Goal: Information Seeking & Learning: Learn about a topic

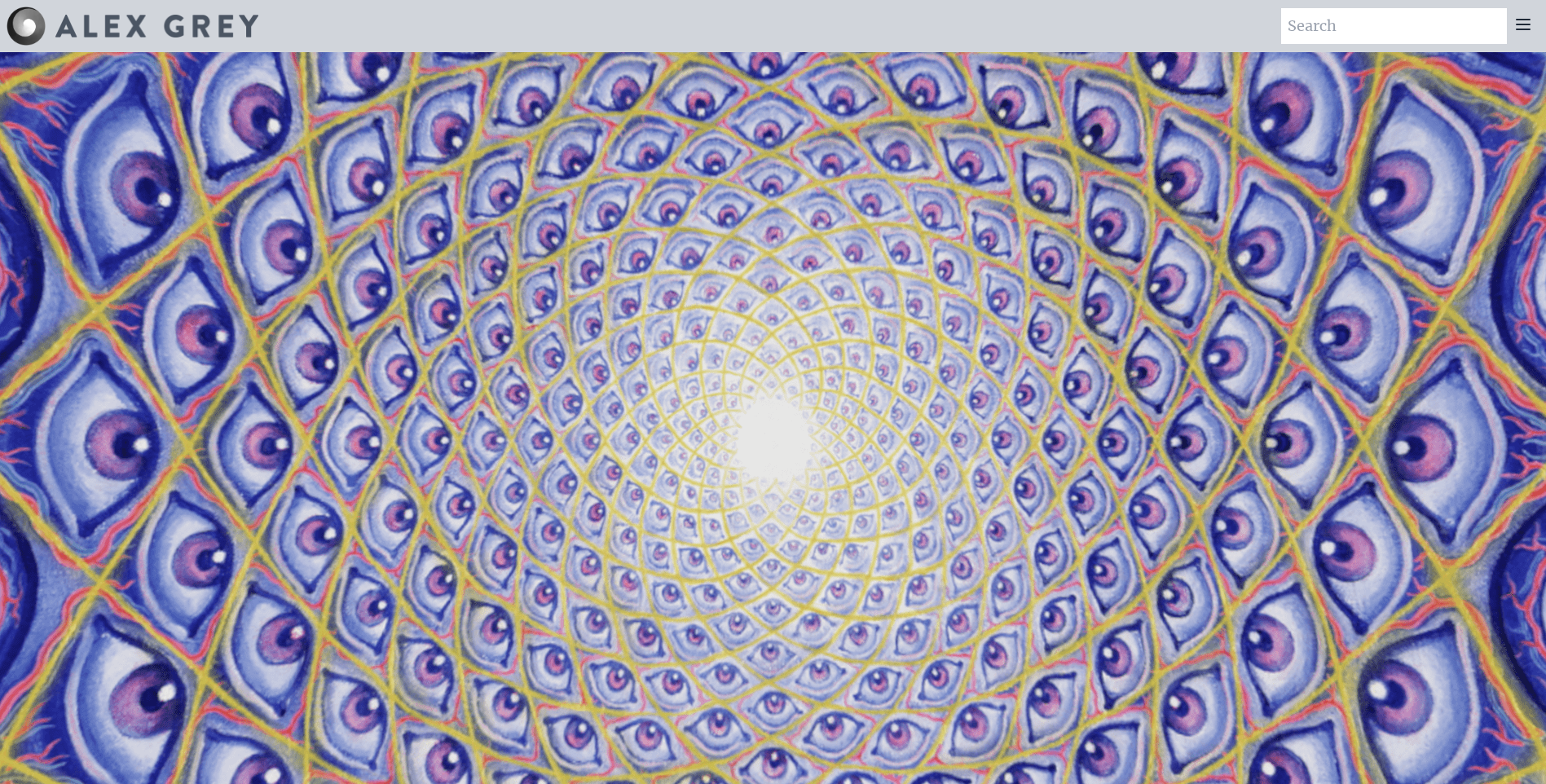
click at [1524, 22] on icon at bounding box center [1523, 24] width 20 height 20
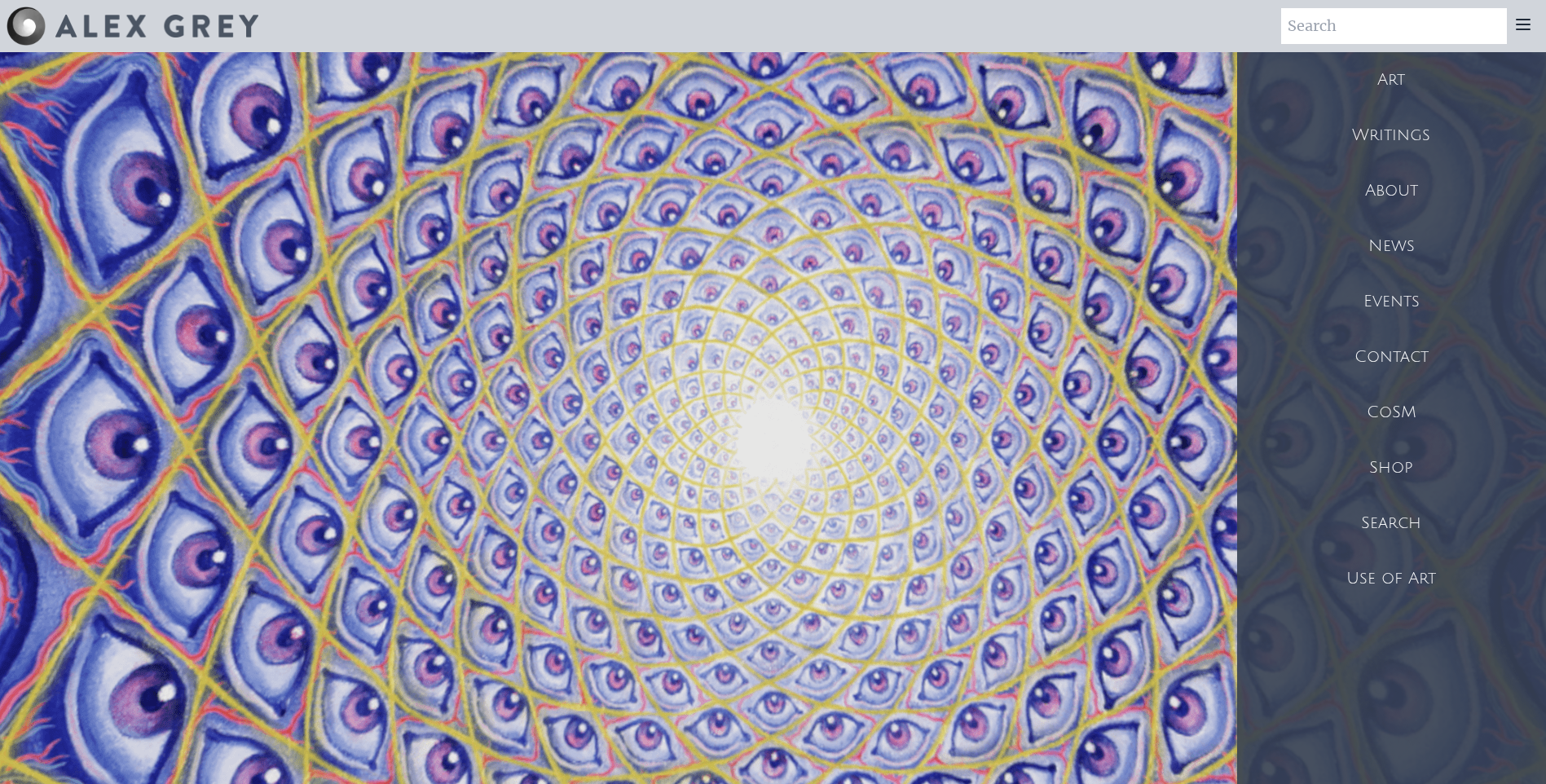
click at [1395, 89] on div "Art" at bounding box center [1391, 80] width 309 height 56
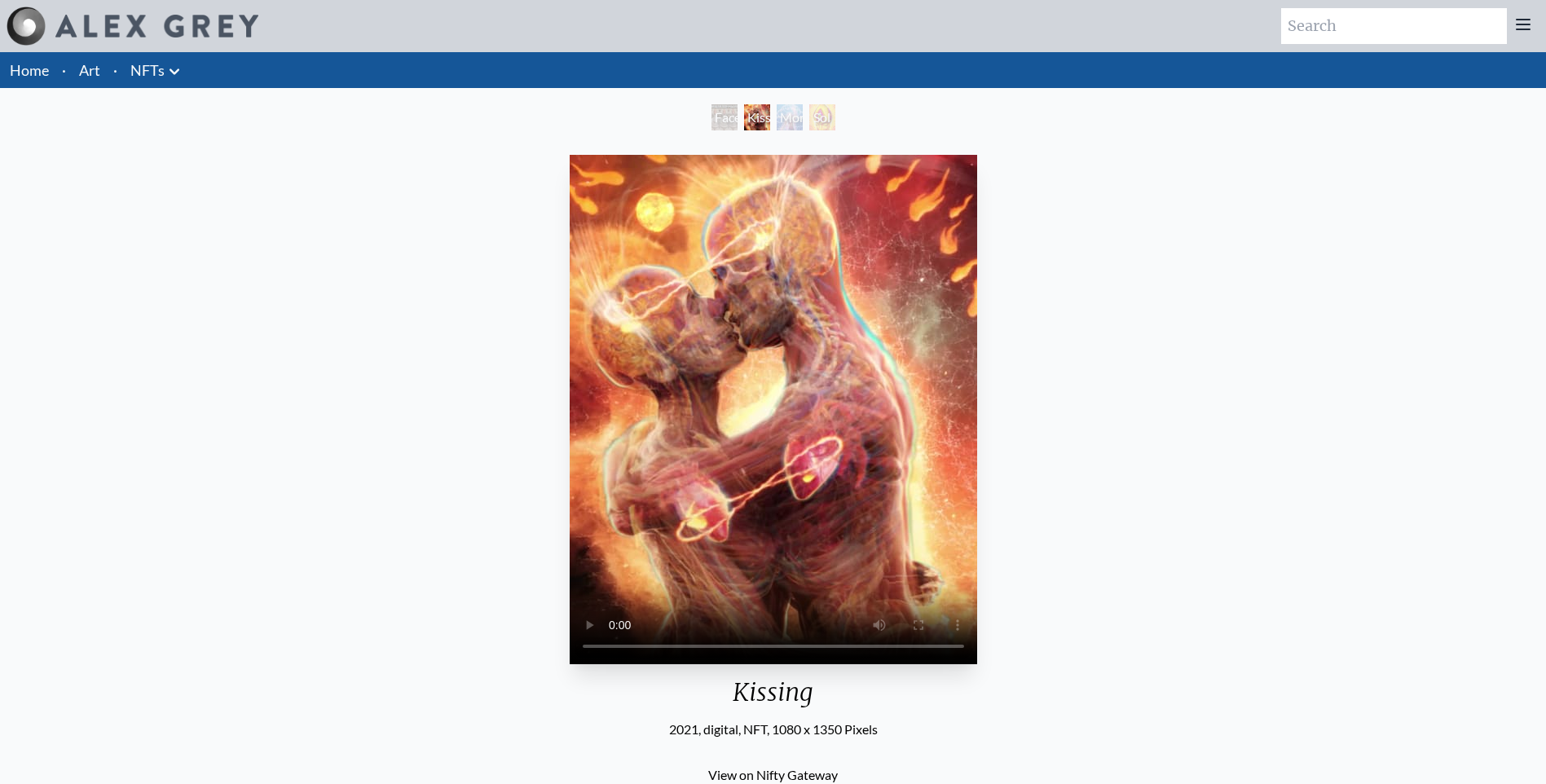
click at [1524, 16] on icon at bounding box center [1523, 24] width 20 height 20
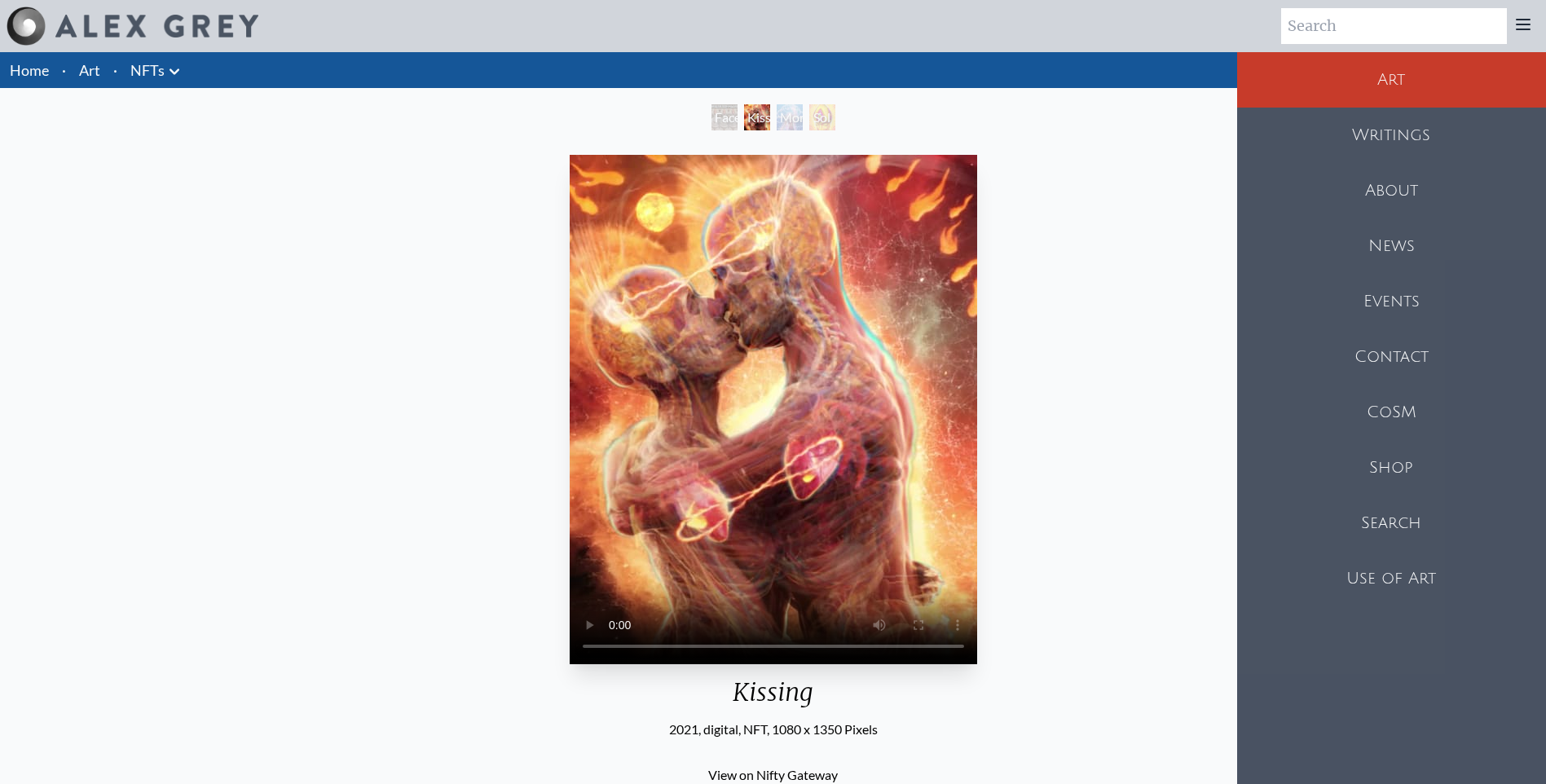
click at [722, 117] on div "Faces of Entheon" at bounding box center [724, 117] width 26 height 26
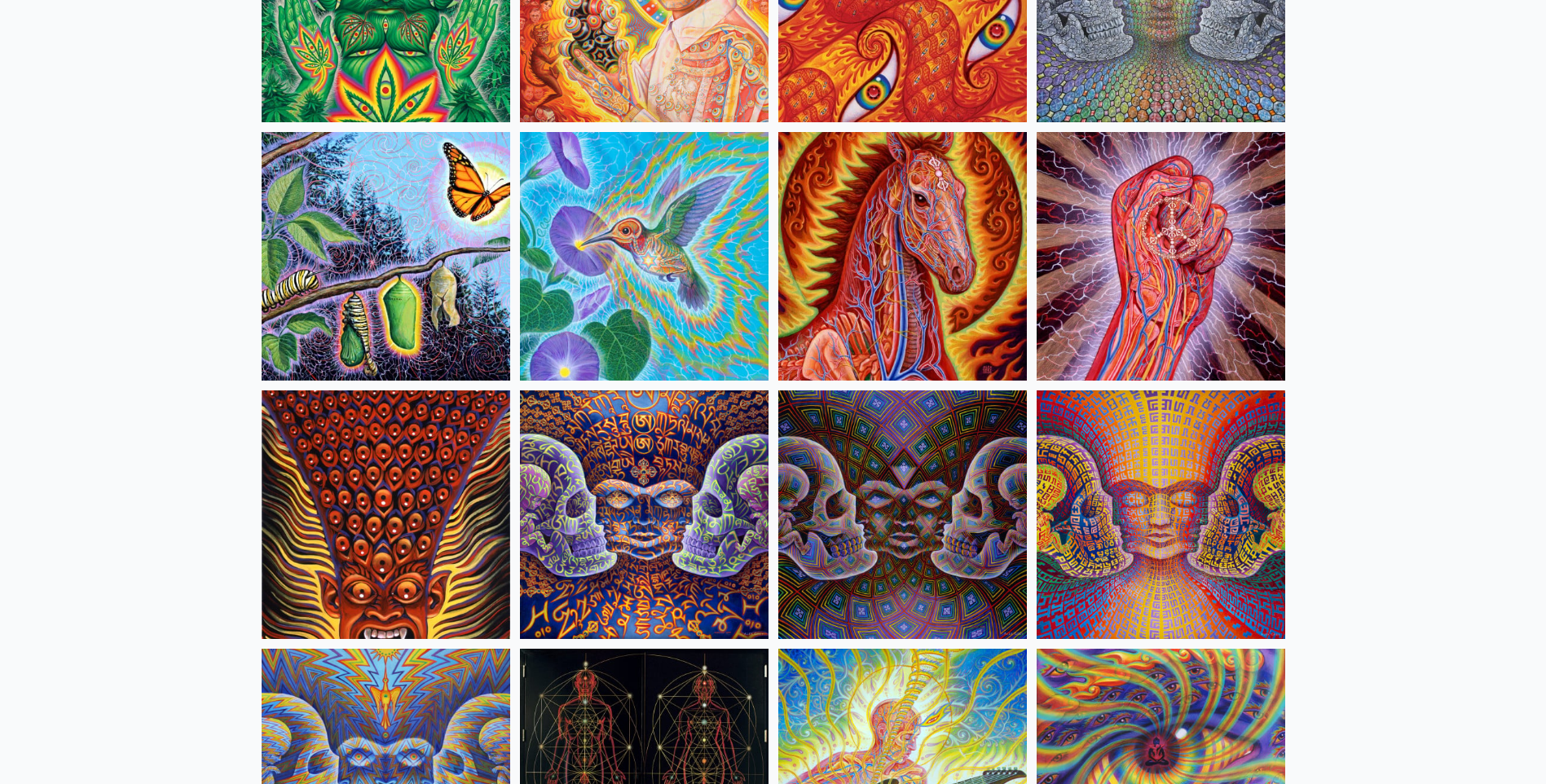
scroll to position [8065, 0]
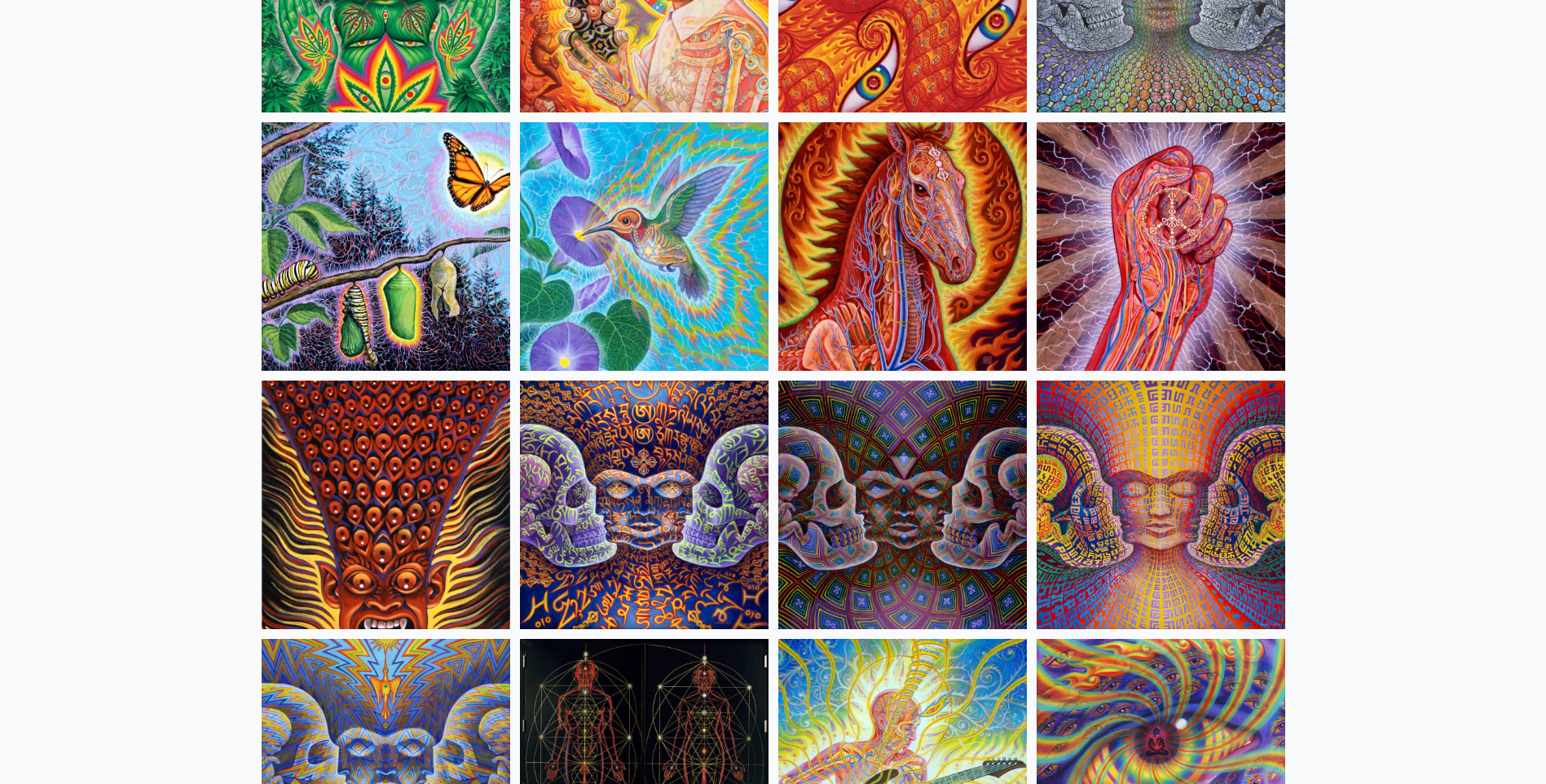
click at [681, 260] on img at bounding box center [644, 246] width 249 height 249
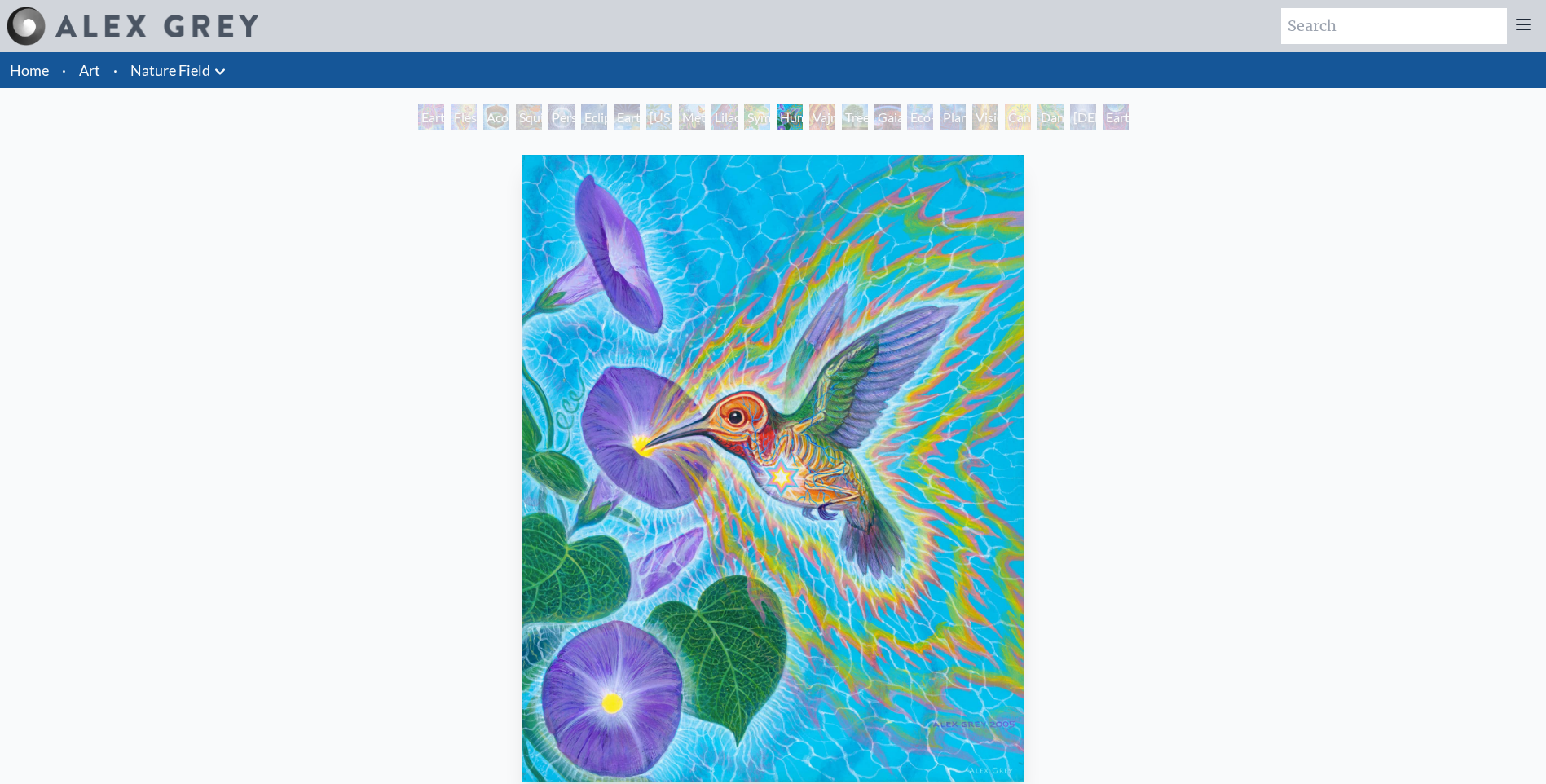
click at [810, 121] on div "Vajra Horse" at bounding box center [822, 117] width 26 height 26
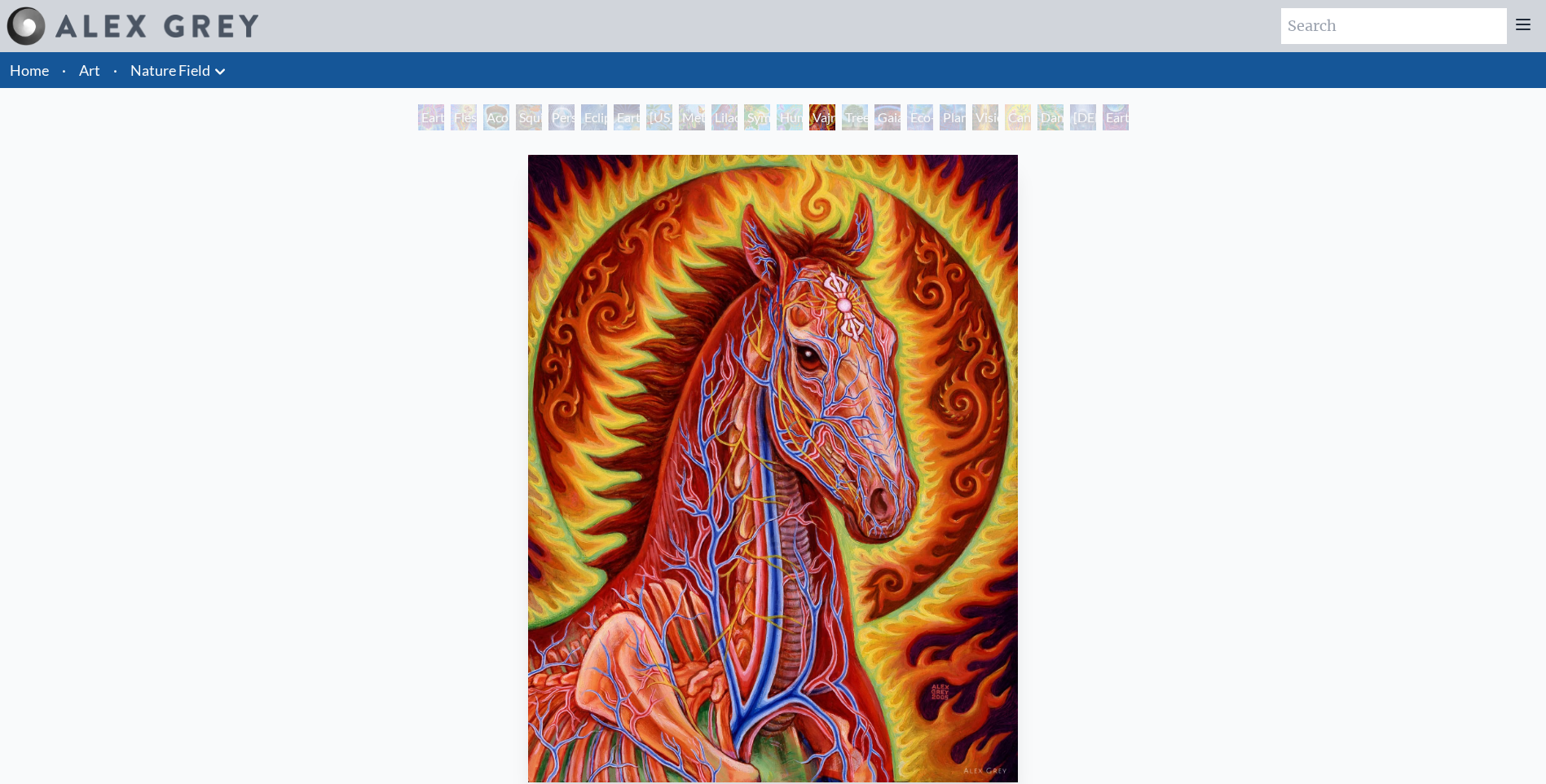
click at [853, 118] on div "Tree & Person" at bounding box center [854, 117] width 26 height 26
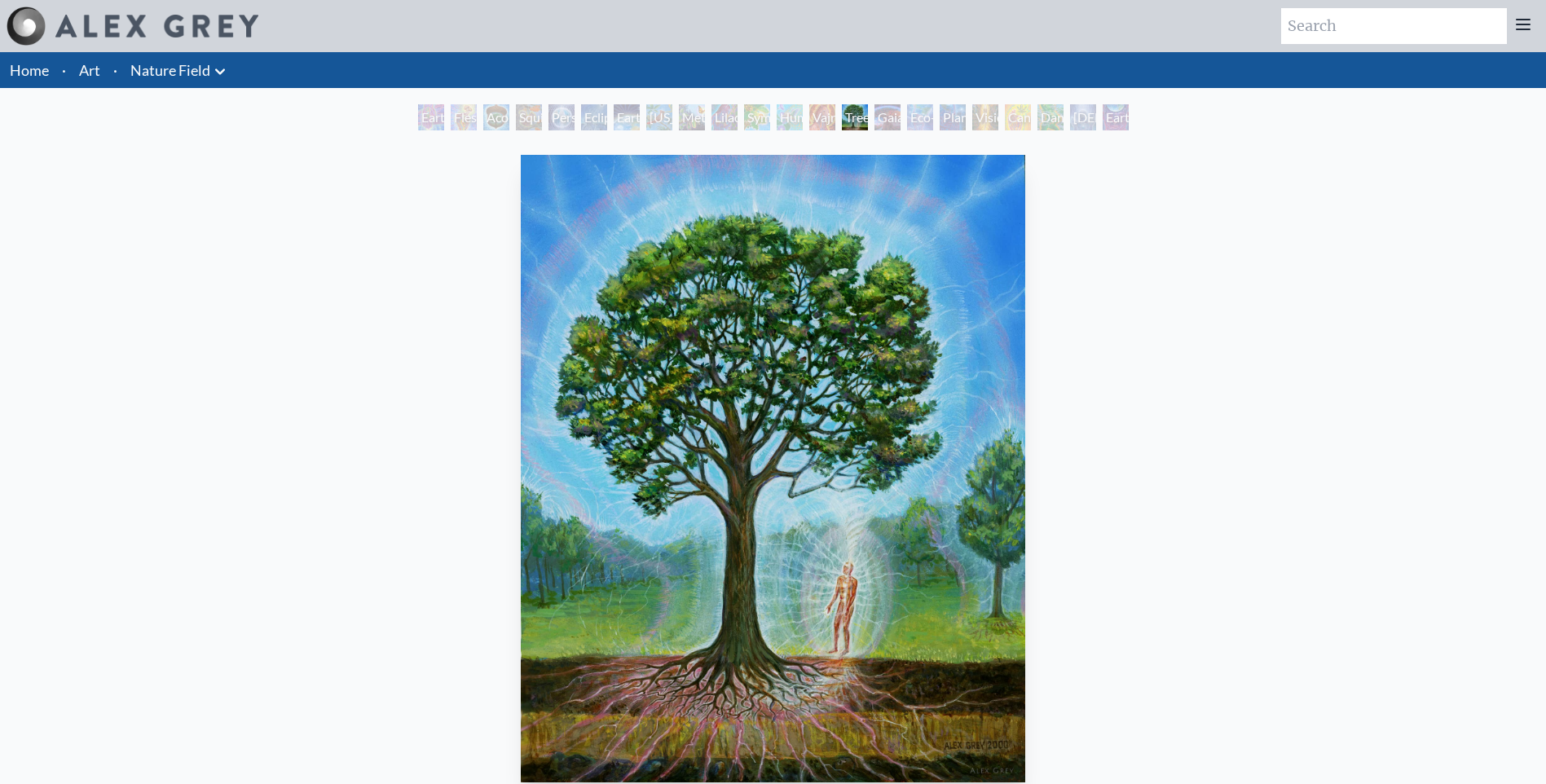
click at [916, 119] on div "Eco-Atlas" at bounding box center [920, 117] width 26 height 26
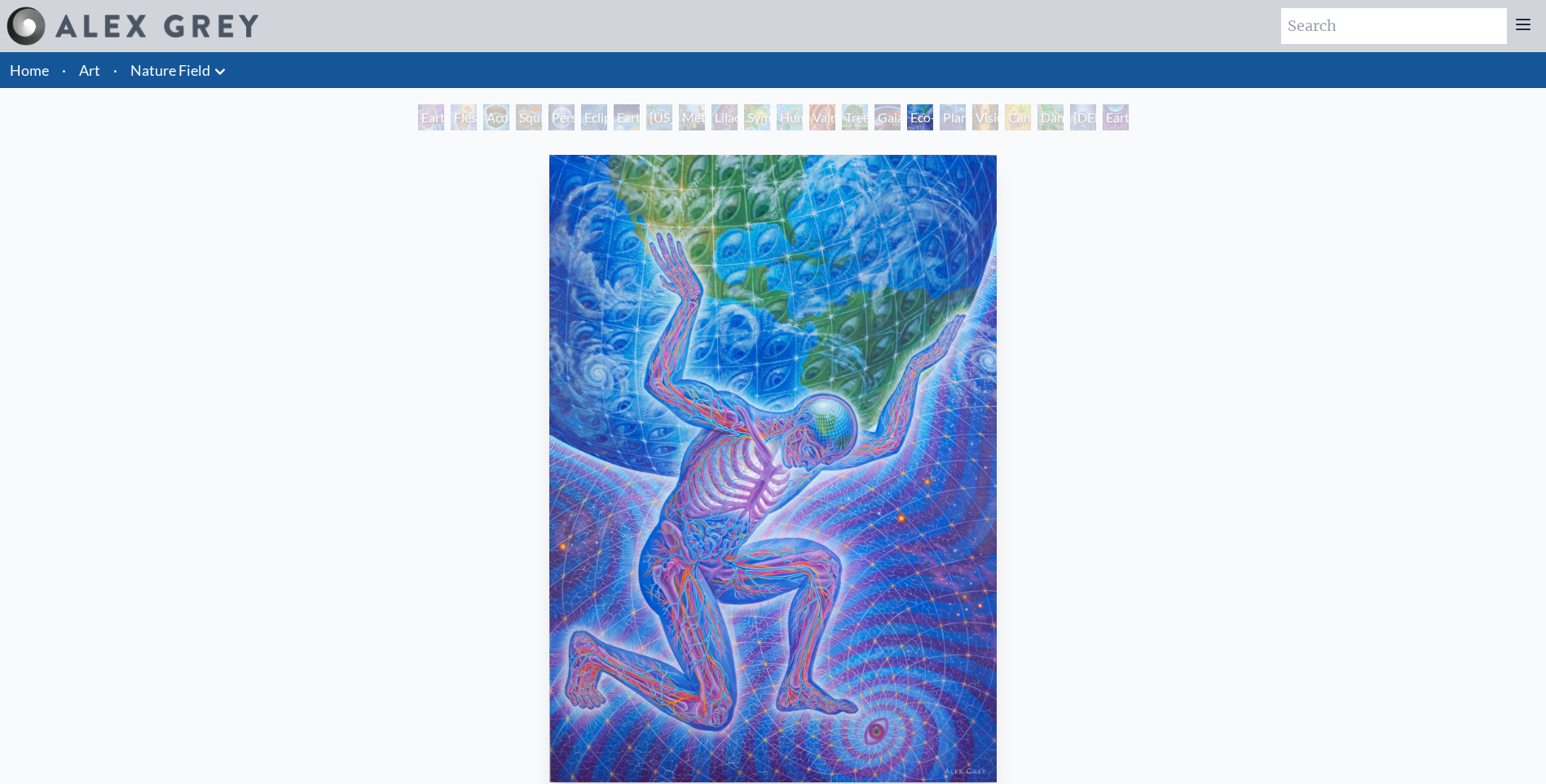
click at [964, 119] on div "Planetary Prayers" at bounding box center [952, 117] width 26 height 26
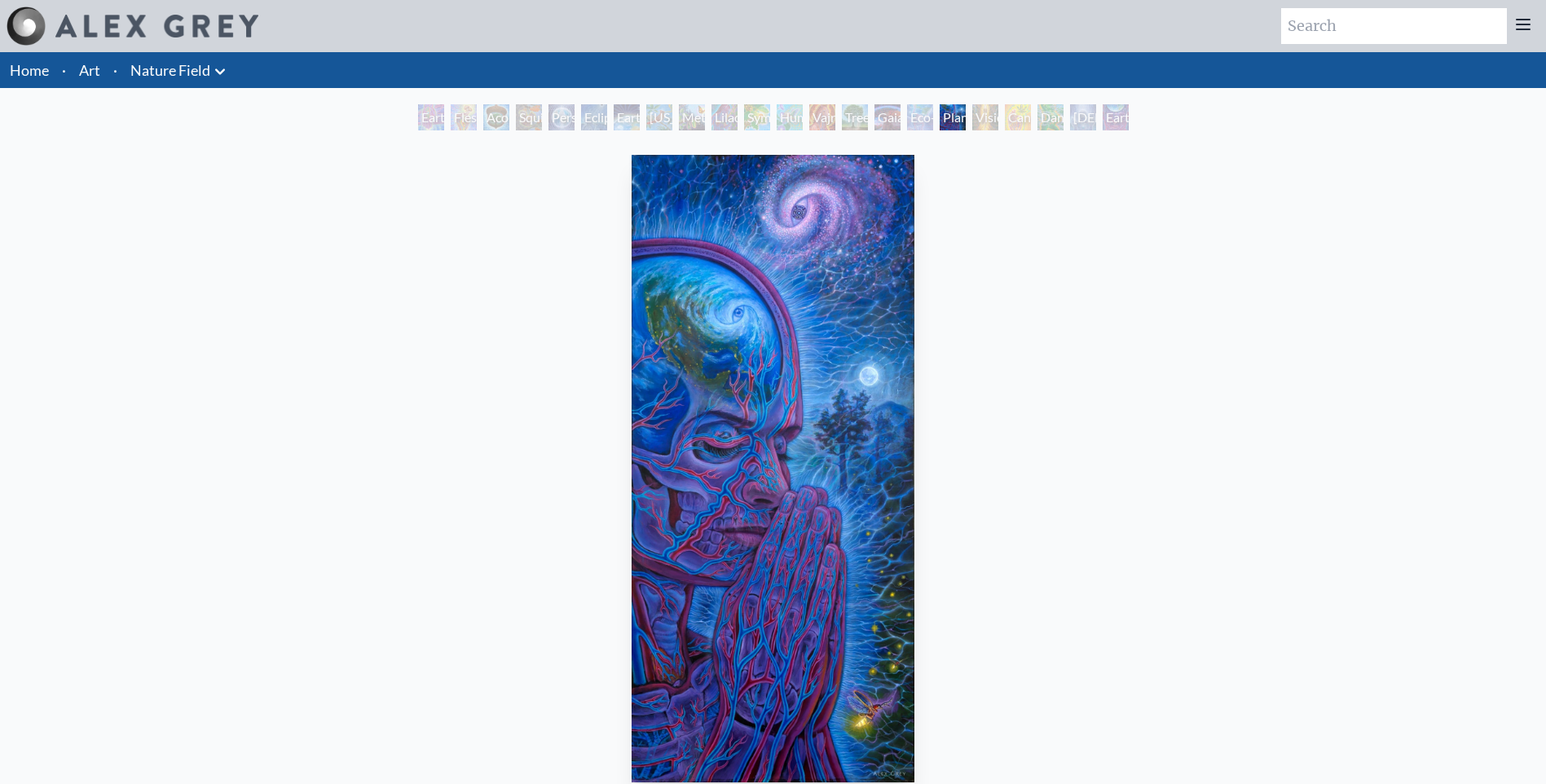
click at [956, 107] on div "Planetary Prayers" at bounding box center [952, 117] width 26 height 26
click at [1020, 118] on div "Cannabis Mudra" at bounding box center [1017, 117] width 26 height 26
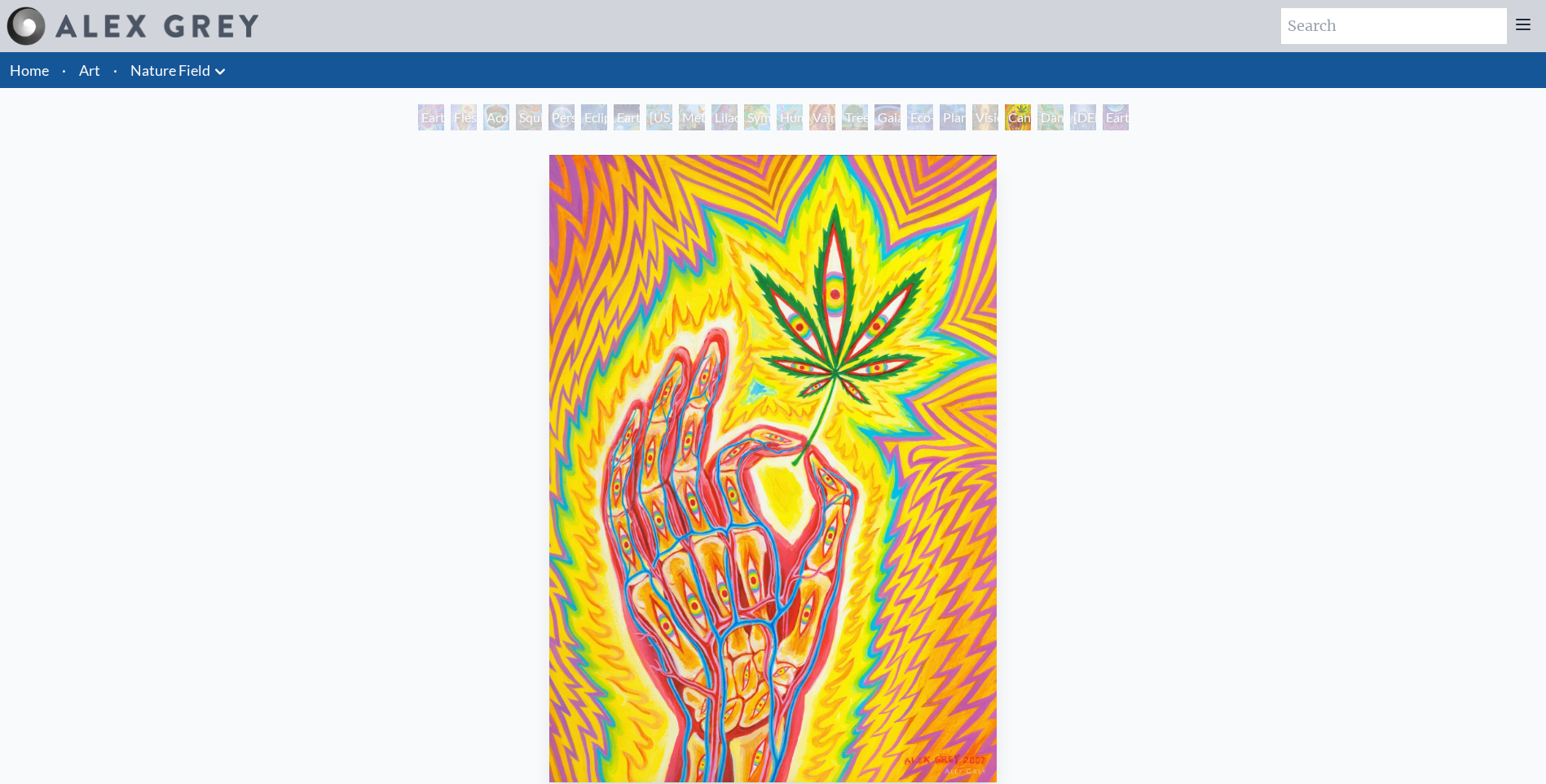
click at [1081, 119] on div "[DEMOGRAPHIC_DATA] in the Ocean of Awareness" at bounding box center [1082, 117] width 26 height 26
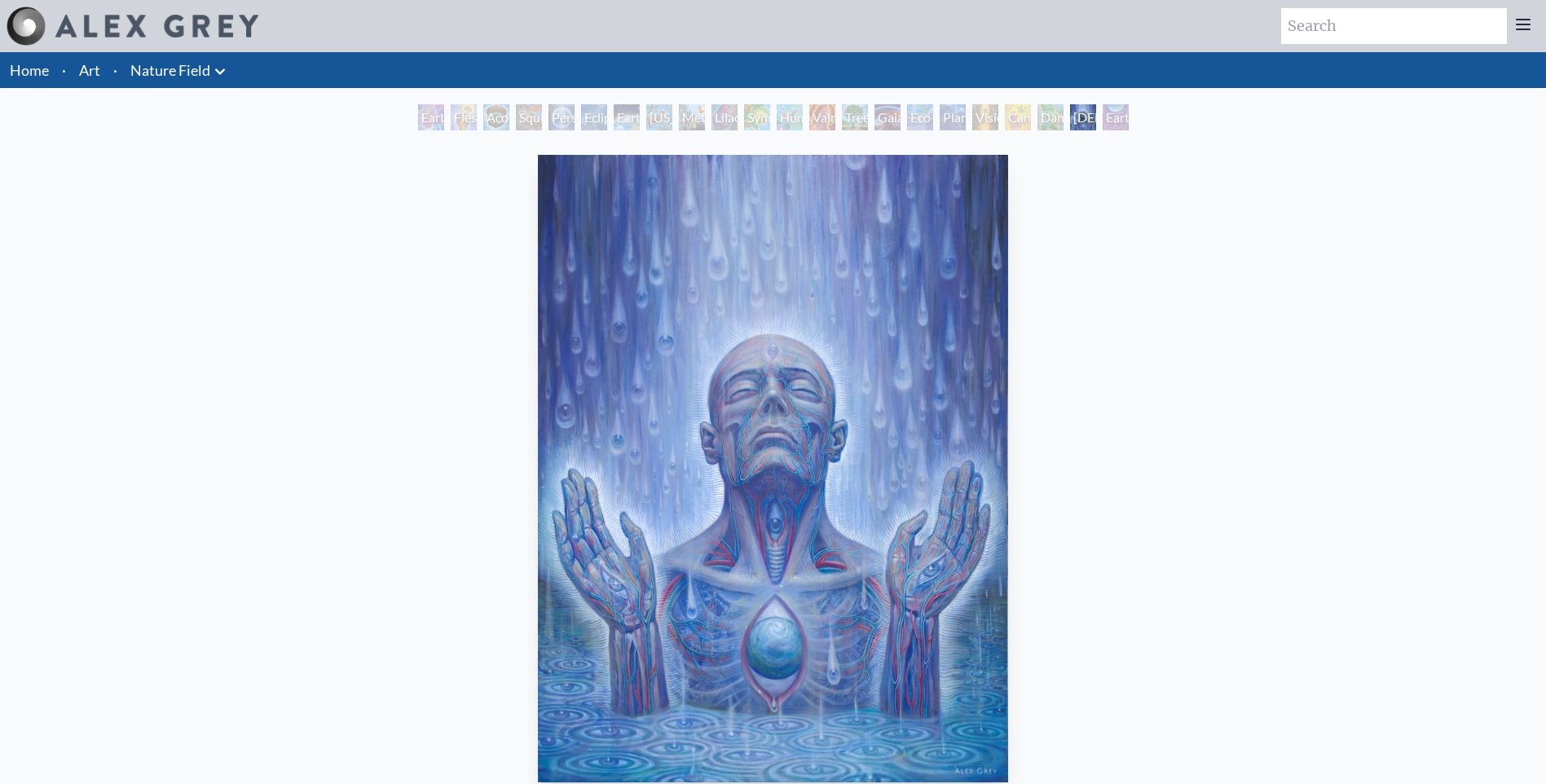
click at [980, 112] on div "Vision Tree" at bounding box center [985, 117] width 26 height 26
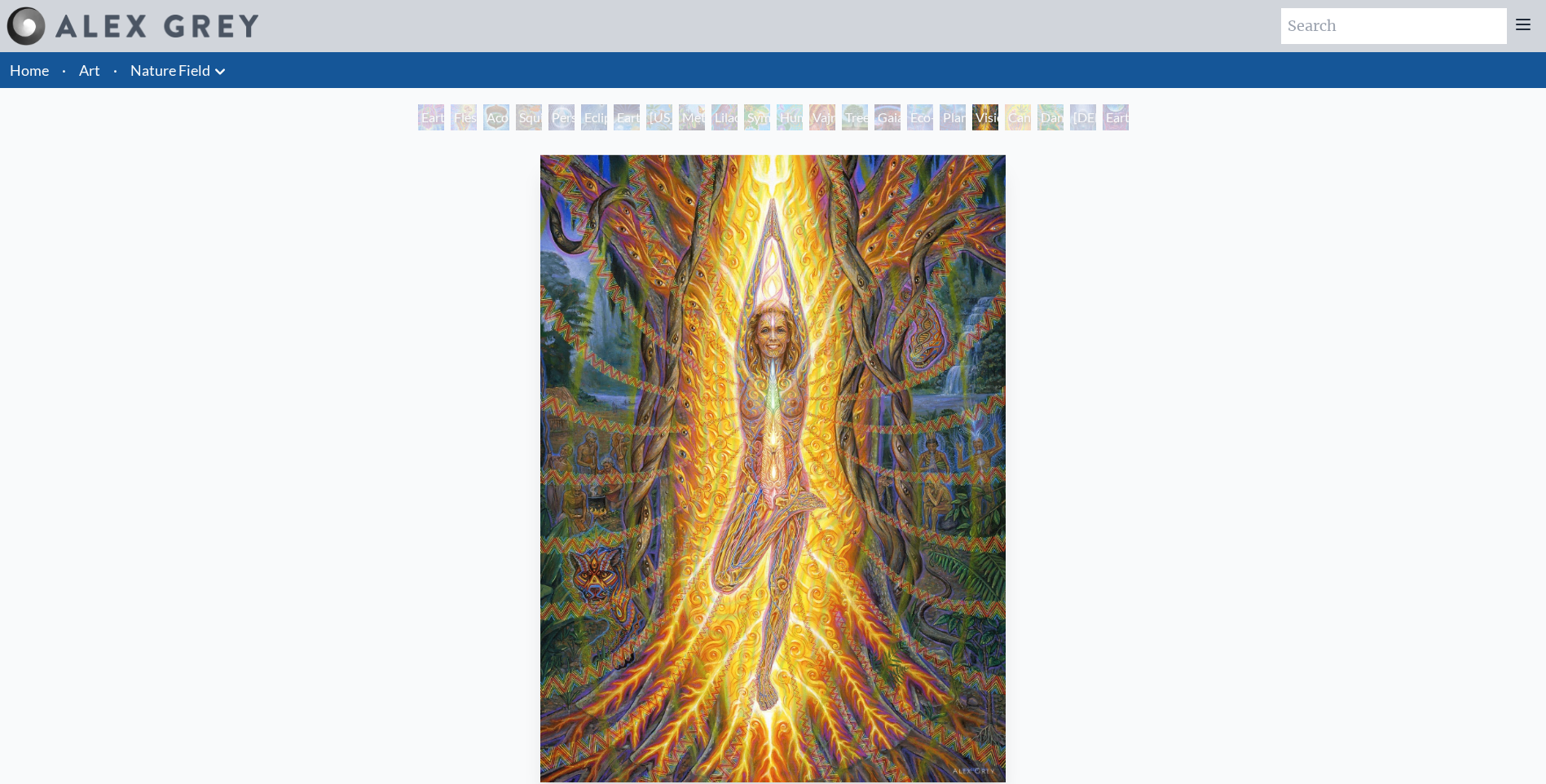
click at [1040, 113] on div "Dance of Cannabia" at bounding box center [1050, 117] width 26 height 26
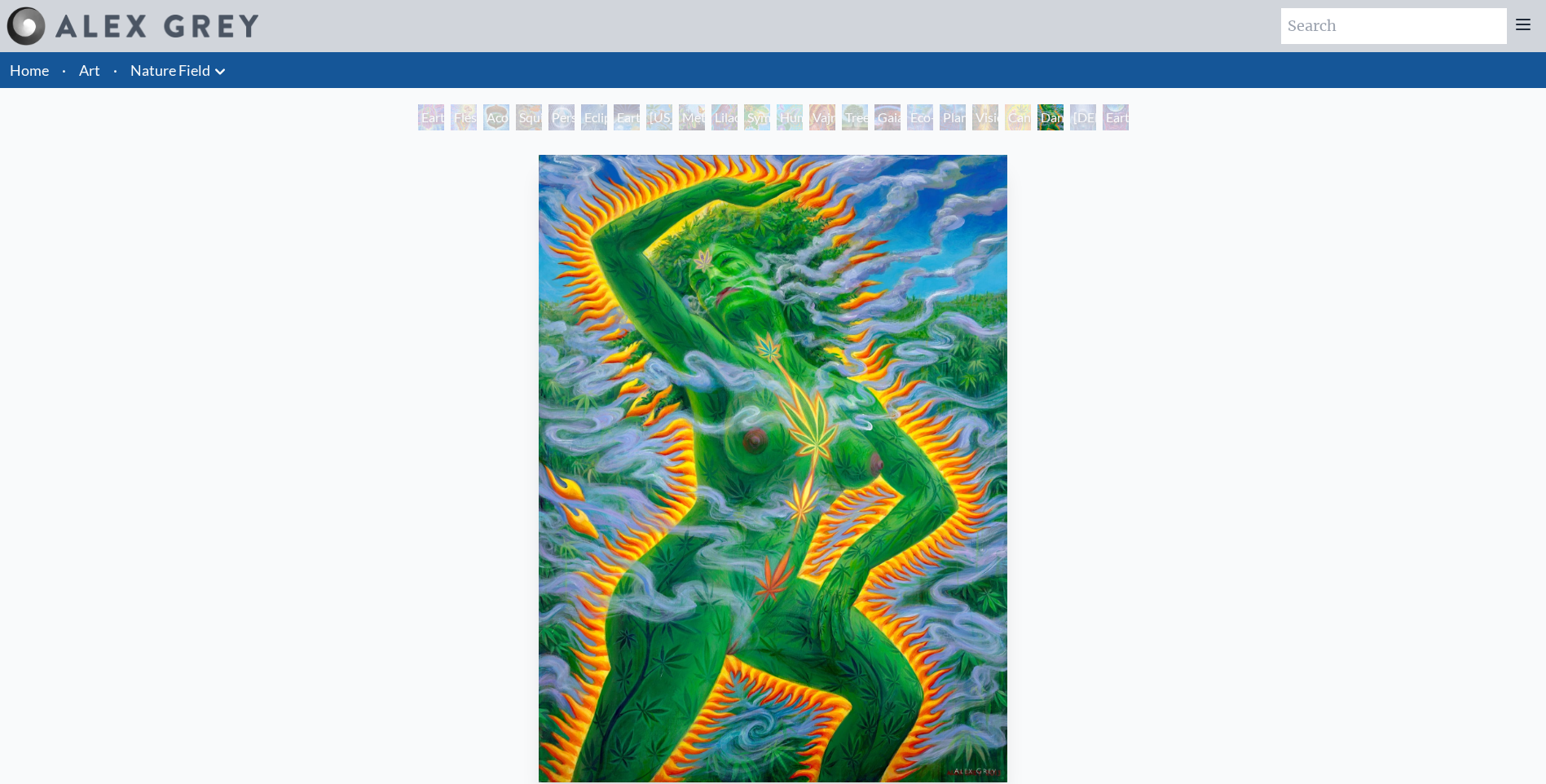
click at [1117, 115] on div "Earthmind" at bounding box center [1115, 117] width 26 height 26
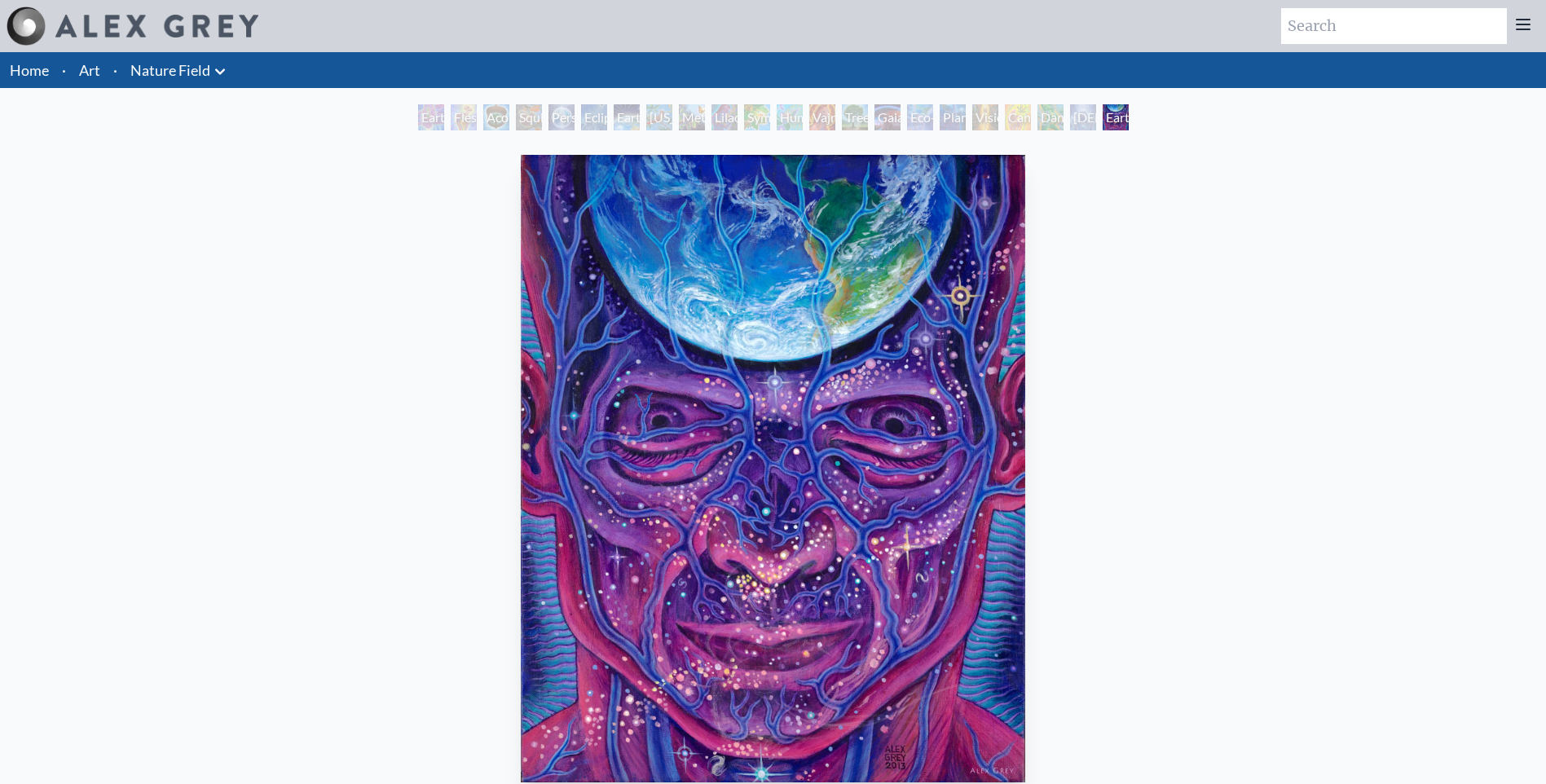
click at [1524, 20] on icon at bounding box center [1523, 24] width 13 height 10
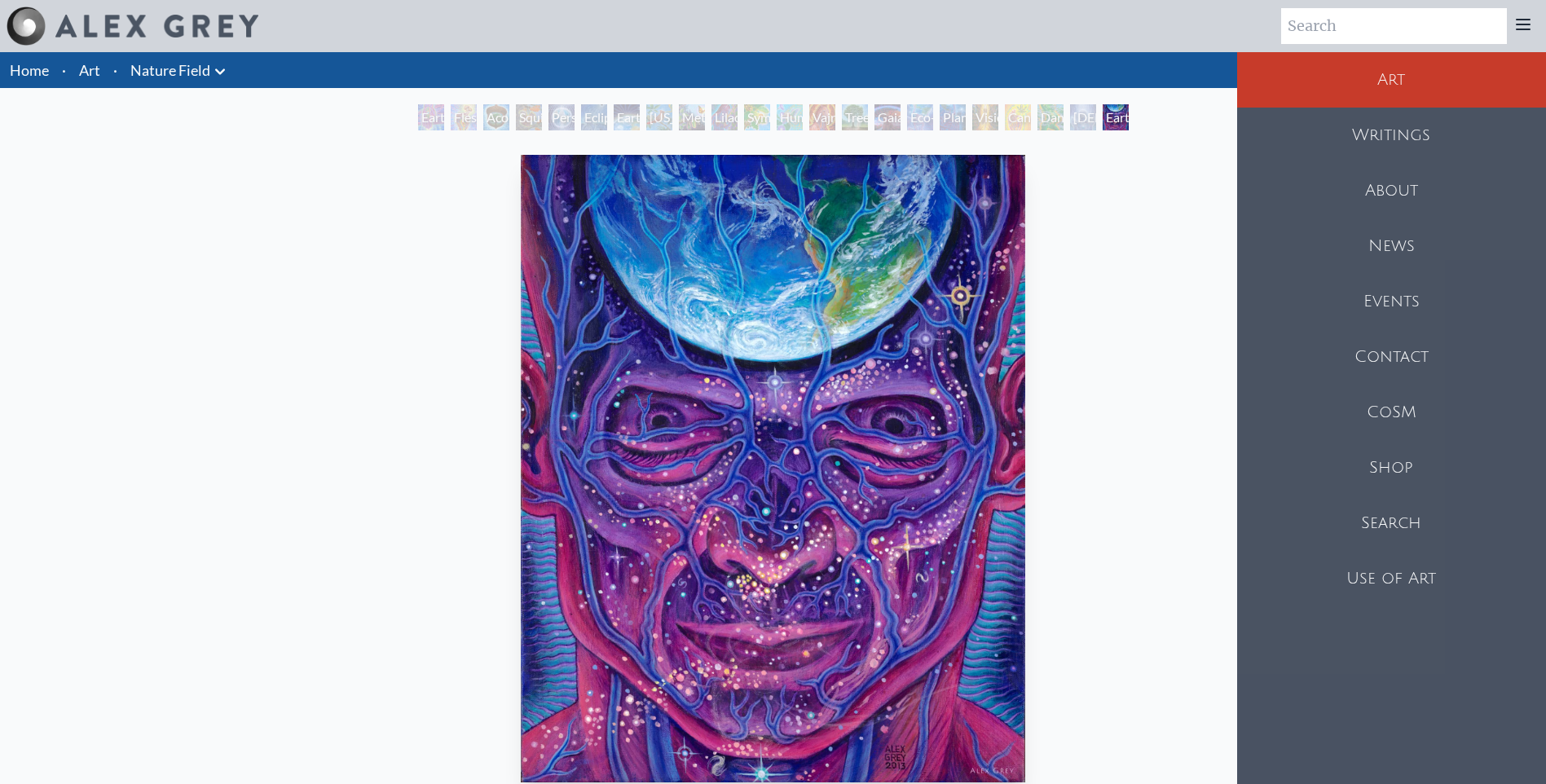
click at [1390, 465] on div "Shop" at bounding box center [1391, 468] width 309 height 56
